Goal: Task Accomplishment & Management: Complete application form

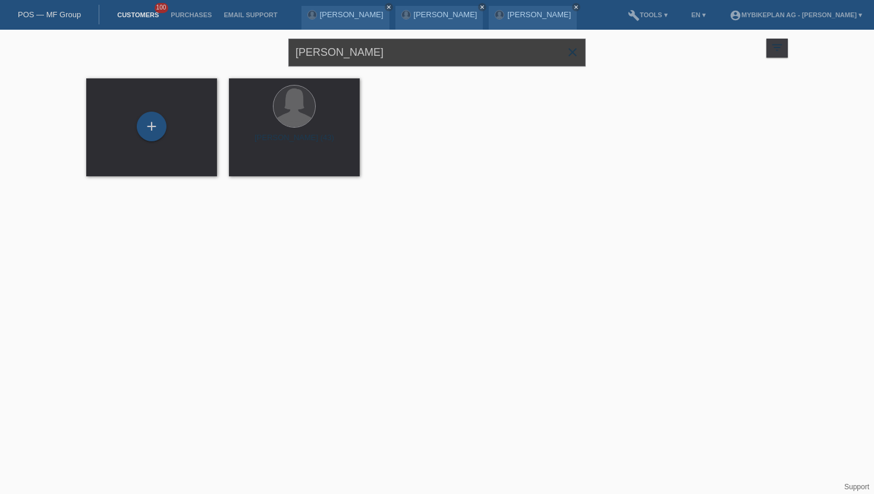
drag, startPoint x: 364, startPoint y: 52, endPoint x: 87, endPoint y: -2, distance: 282.6
click at [87, 0] on html "POS — MF Group Customers 100 Purchases Email Support [PERSON_NAME] close close …" at bounding box center [437, 95] width 874 height 191
paste input "[PERSON_NAME]"
type input "[PERSON_NAME]"
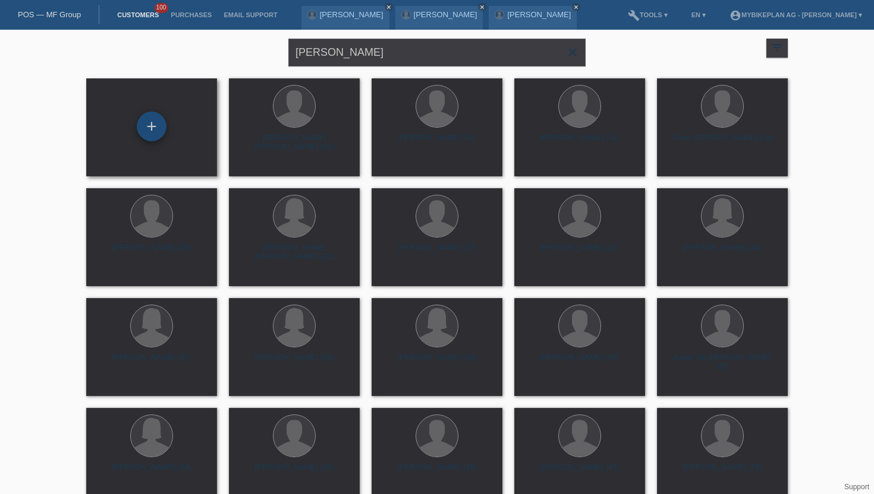
click at [150, 124] on div "+" at bounding box center [152, 127] width 30 height 30
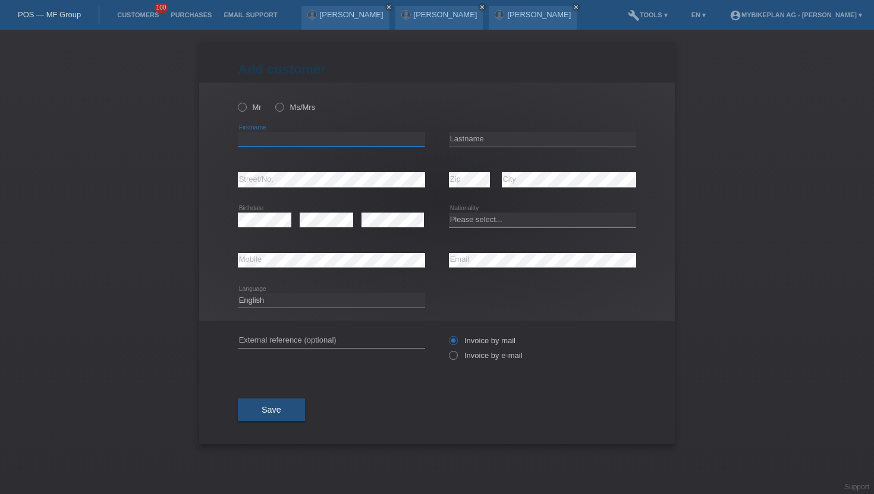
click at [256, 136] on input "text" at bounding box center [331, 139] width 187 height 15
paste input "[PERSON_NAME]"
click at [278, 139] on input "[PERSON_NAME]" at bounding box center [331, 139] width 187 height 15
type input "Alen"
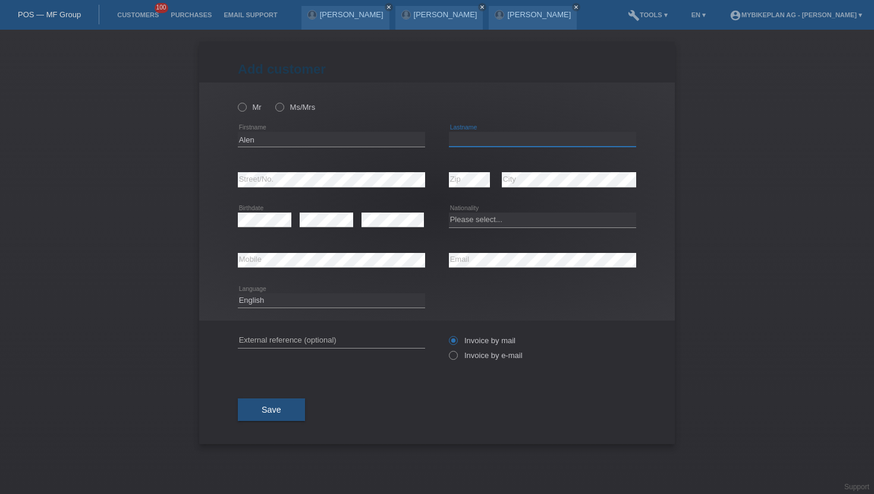
click at [494, 142] on input "text" at bounding box center [542, 139] width 187 height 15
paste input "Muranovic"
type input "Muranovic"
click at [236, 101] on icon at bounding box center [236, 101] width 0 height 0
click at [241, 105] on input "Mr" at bounding box center [242, 107] width 8 height 8
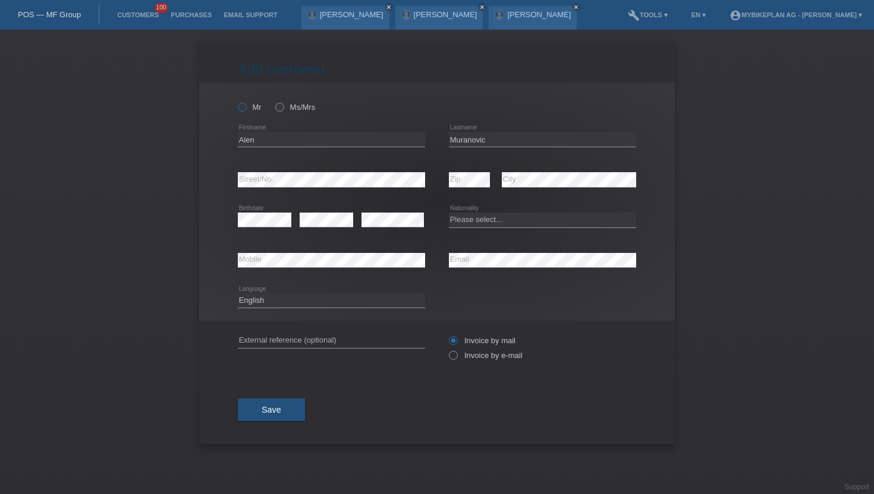
radio input "true"
click at [493, 268] on icon at bounding box center [542, 267] width 187 height 1
click at [447, 349] on icon at bounding box center [447, 349] width 0 height 0
click at [454, 354] on input "Invoice by e-mail" at bounding box center [453, 358] width 8 height 15
radio input "true"
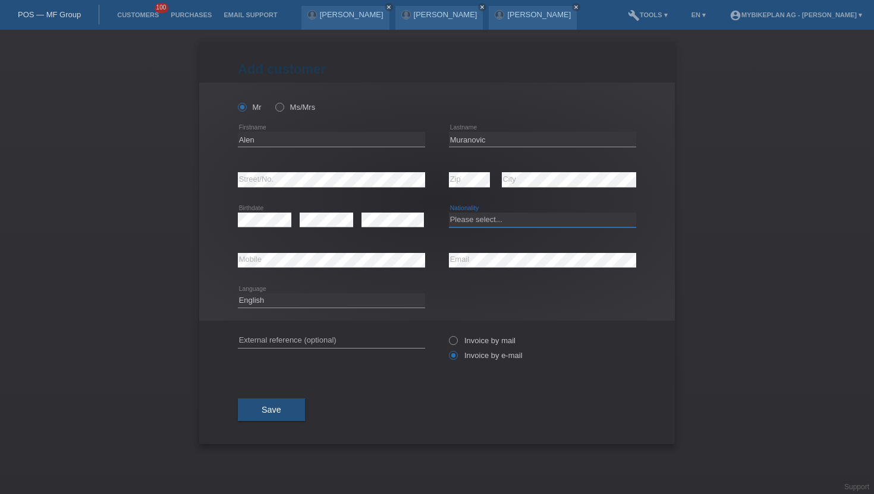
click at [478, 220] on select "Please select... Switzerland Austria Germany Liechtenstein ------------ Afghani…" at bounding box center [542, 220] width 187 height 14
select select "CH"
click at [449, 213] on select "Please select... Switzerland Austria Germany Liechtenstein ------------ Afghani…" at bounding box center [542, 220] width 187 height 14
click at [269, 301] on select "Deutsch Français Italiano English" at bounding box center [331, 301] width 187 height 14
select select "de"
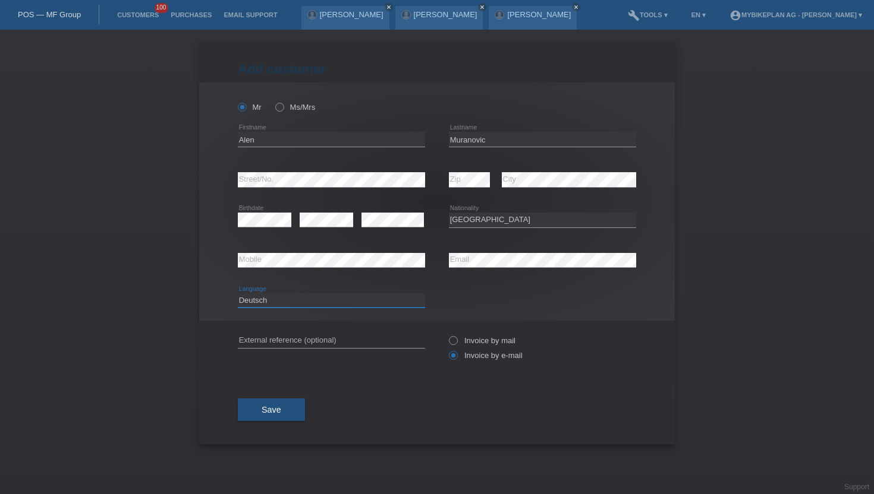
click at [238, 294] on select "Deutsch Français Italiano English" at bounding box center [331, 301] width 187 height 14
click at [259, 409] on button "Save" at bounding box center [271, 410] width 67 height 23
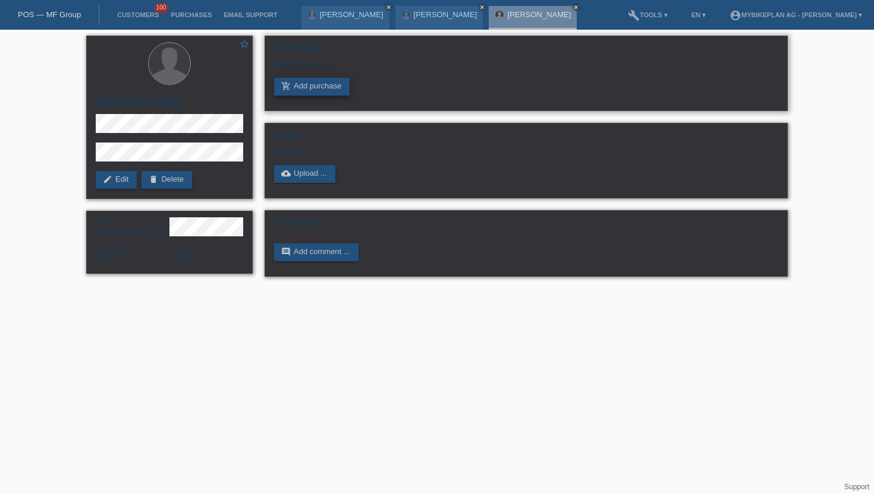
click at [316, 84] on link "add_shopping_cart Add purchase" at bounding box center [311, 87] width 75 height 18
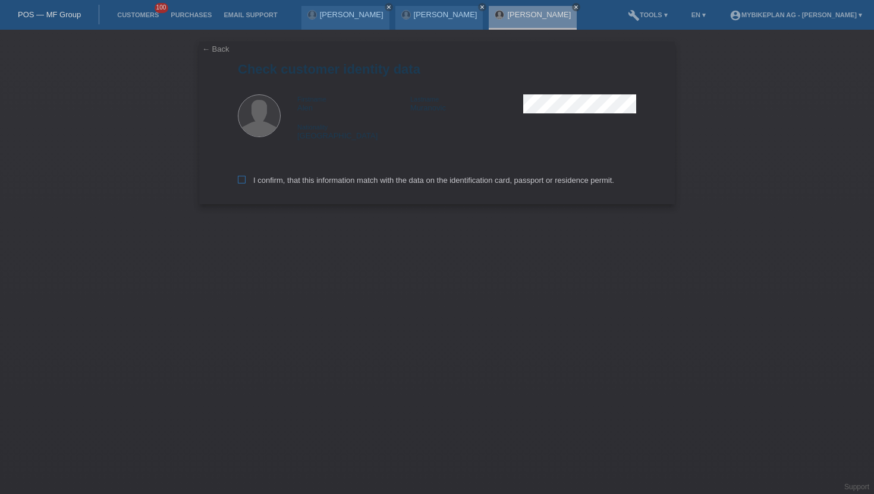
click at [242, 182] on icon at bounding box center [242, 180] width 8 height 8
click at [242, 182] on input "I confirm, that this information match with the data on the identification card…" at bounding box center [242, 180] width 8 height 8
checkbox input "true"
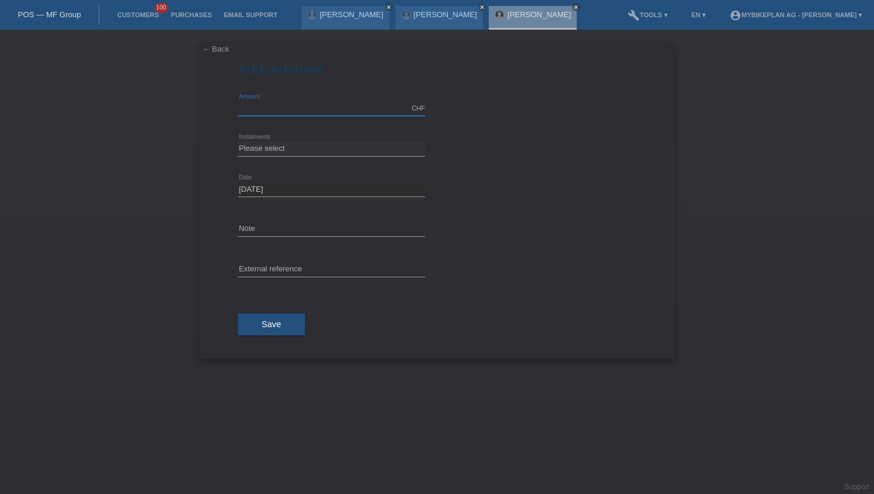
click at [313, 112] on input "text" at bounding box center [331, 108] width 187 height 15
type input "15000.00"
click at [288, 147] on select "Please select 6 instalments 12 instalments 18 instalments 24 instalments 36 ins…" at bounding box center [331, 148] width 187 height 14
select select "488"
click at [238, 141] on select "Please select 6 instalments 12 instalments 18 instalments 24 instalments 36 ins…" at bounding box center [331, 148] width 187 height 14
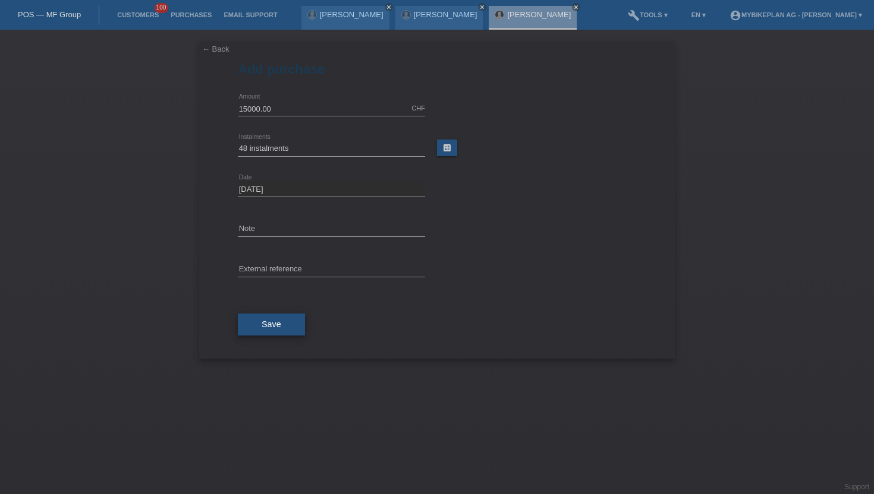
click at [272, 332] on button "Save" at bounding box center [271, 325] width 67 height 23
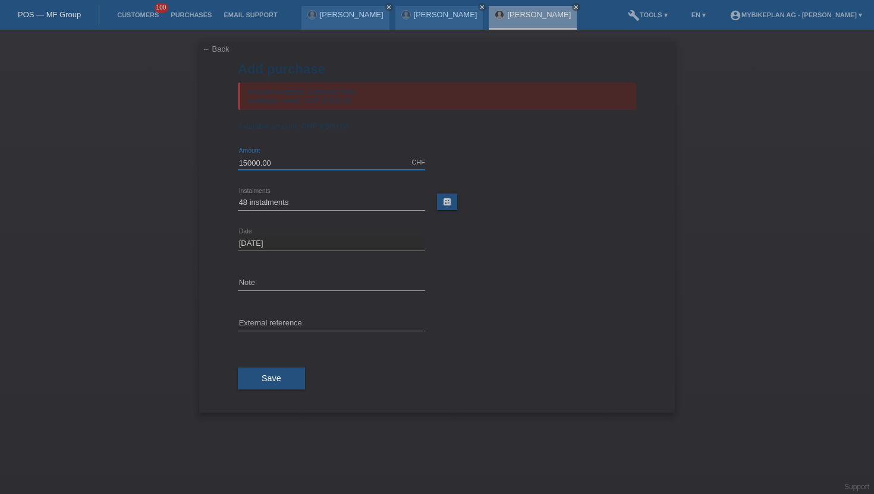
click at [276, 162] on input "15000.00" at bounding box center [331, 162] width 187 height 15
type input "8500.00"
click at [281, 381] on button "Save" at bounding box center [271, 379] width 67 height 23
